Goal: Information Seeking & Learning: Learn about a topic

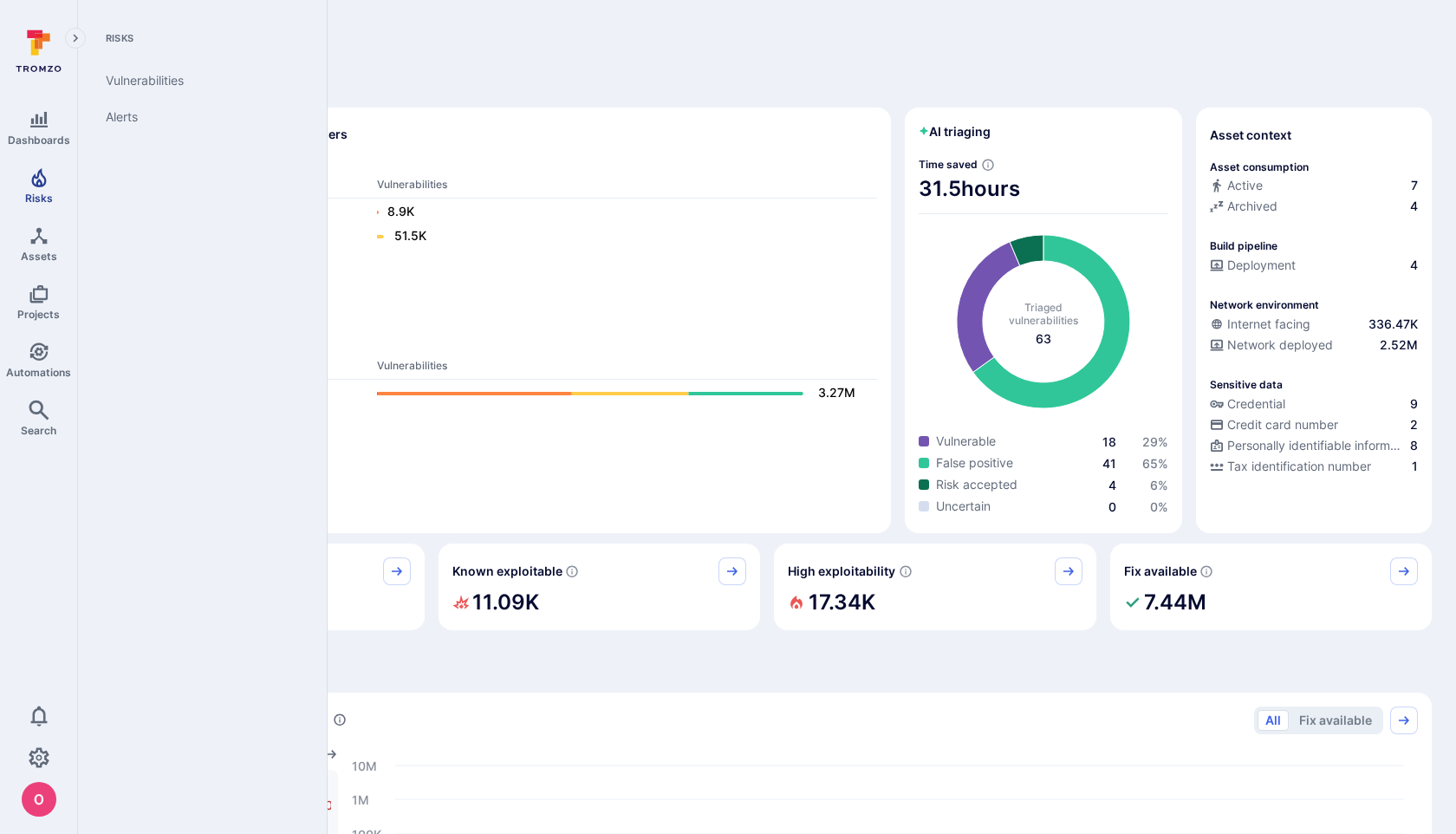
click at [35, 180] on icon "Risks" at bounding box center [39, 178] width 21 height 21
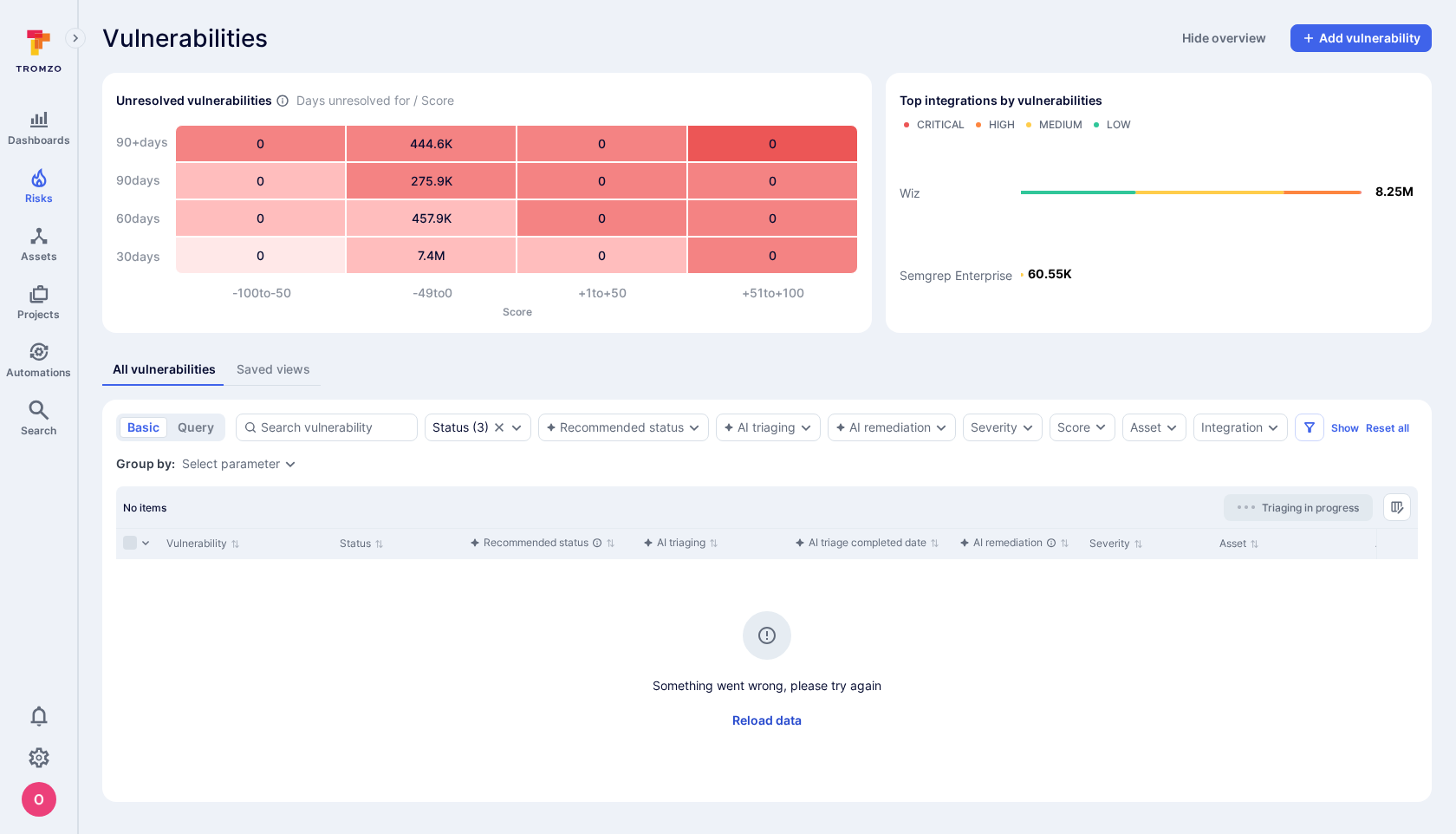
click at [761, 719] on button "Reload data" at bounding box center [768, 721] width 90 height 28
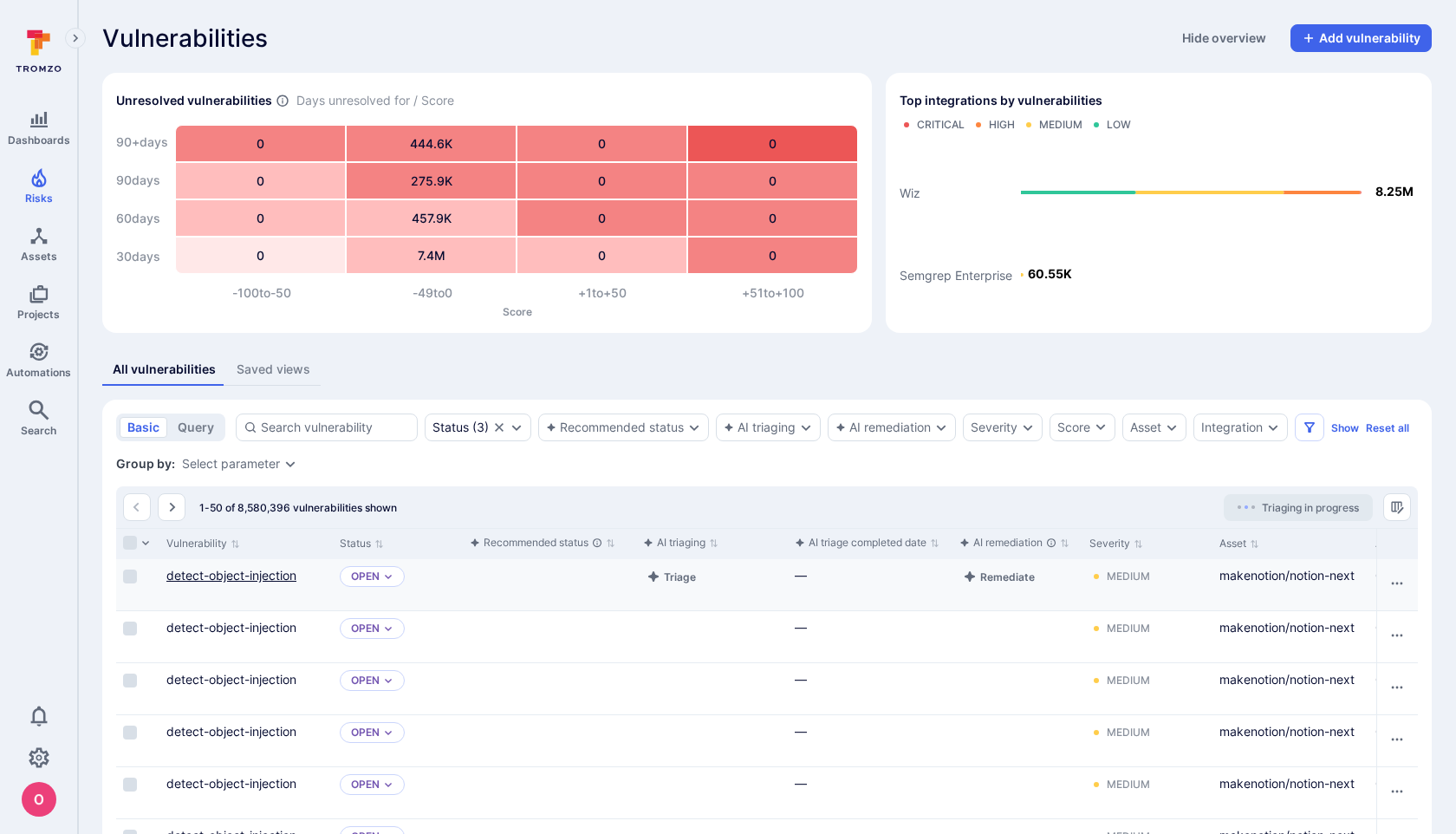
click at [242, 577] on link "detect-object-injection" at bounding box center [231, 575] width 130 height 15
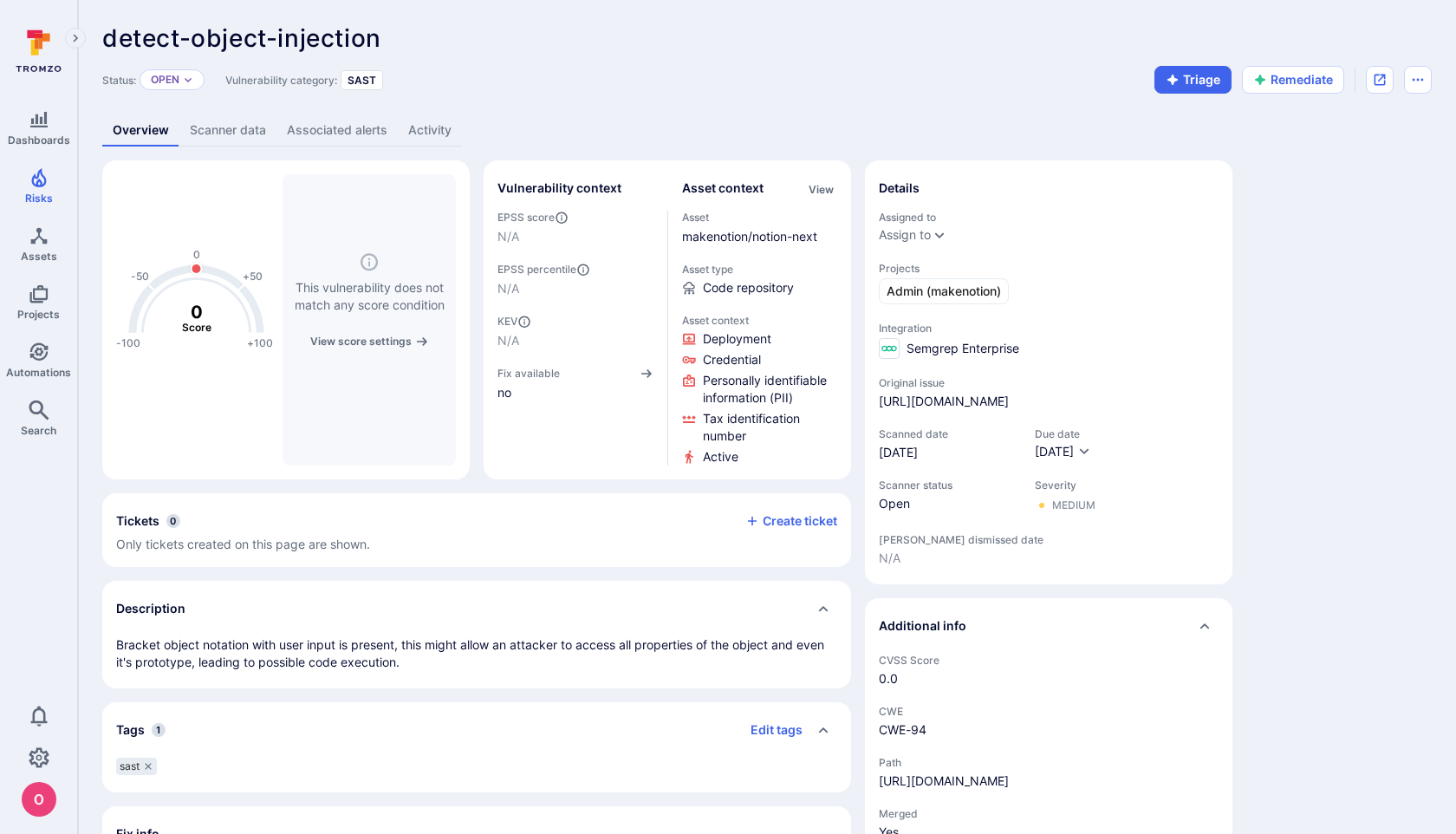
click at [215, 127] on link "Scanner data" at bounding box center [228, 130] width 97 height 32
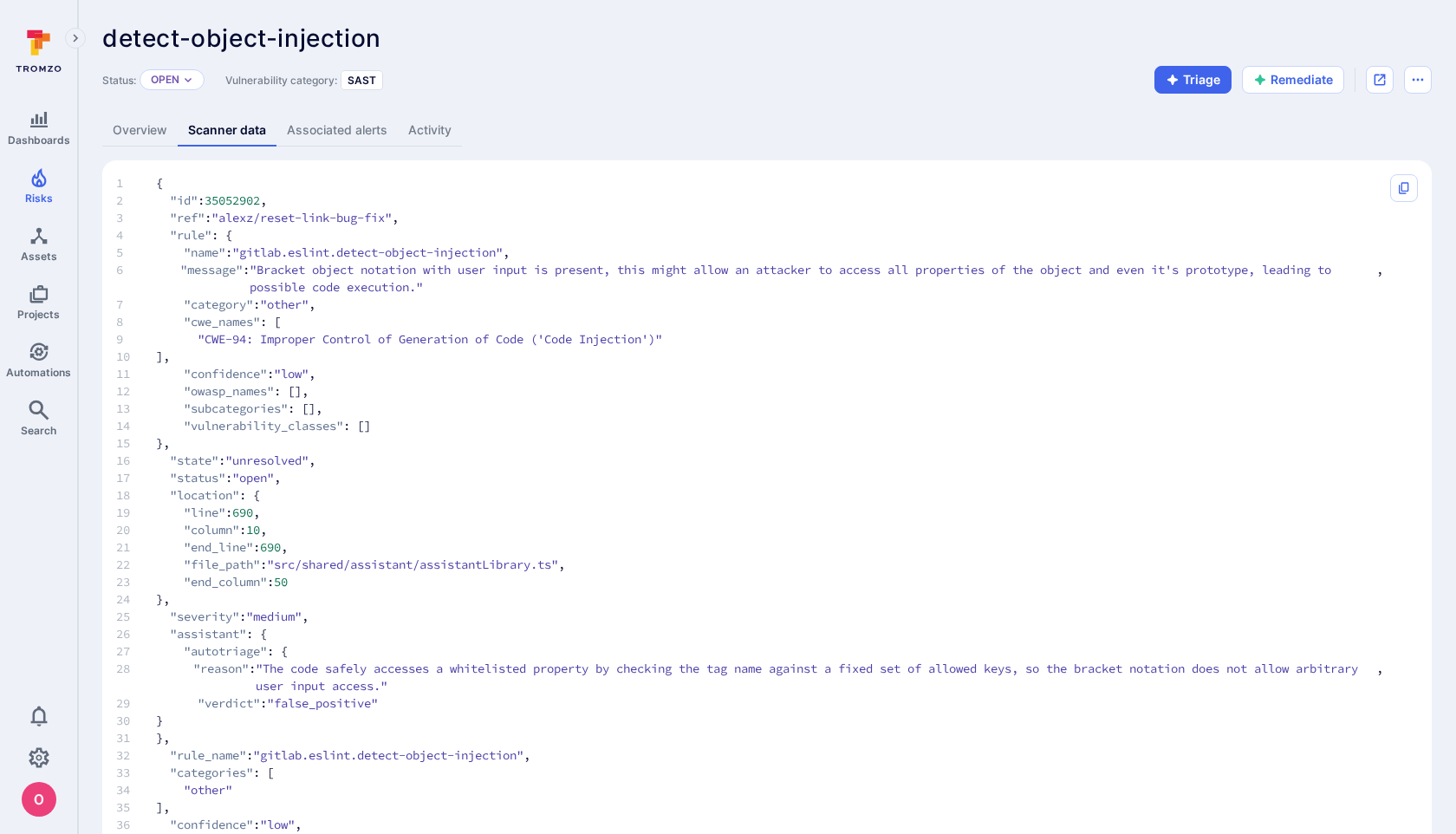
click at [317, 135] on link "Associated alerts" at bounding box center [337, 130] width 122 height 32
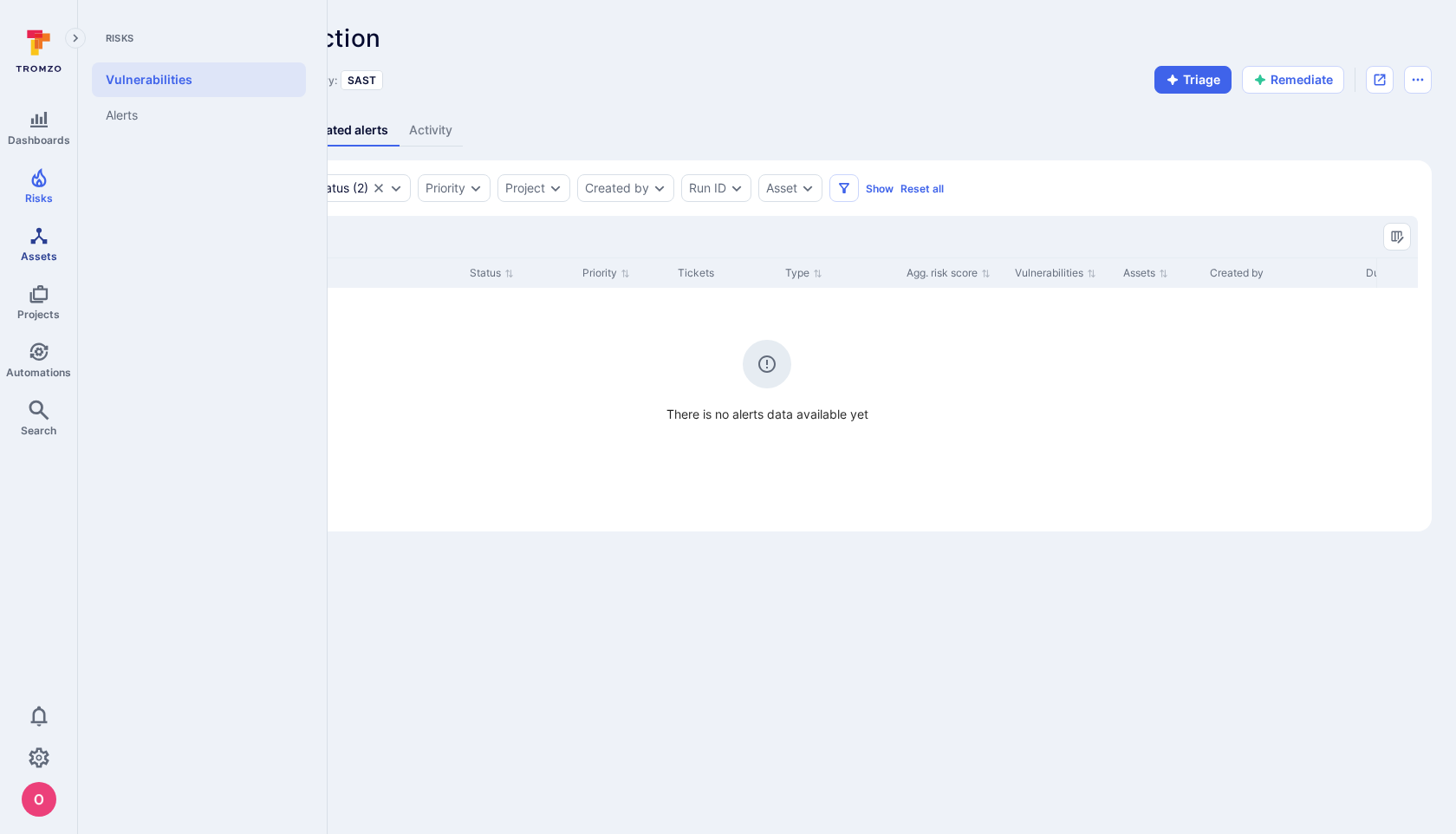
click at [36, 252] on span "Assets" at bounding box center [40, 256] width 37 height 13
